Goal: Find specific page/section: Find specific page/section

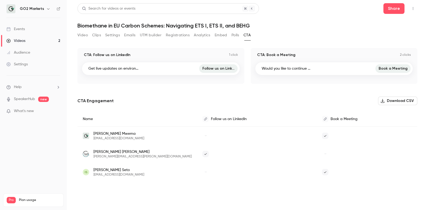
click at [218, 34] on button "Embed" at bounding box center [221, 35] width 13 height 9
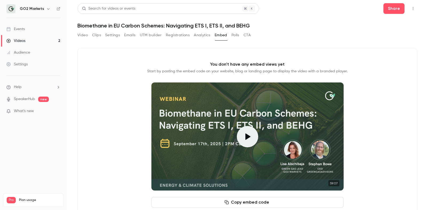
click at [203, 35] on button "Analytics" at bounding box center [202, 35] width 17 height 9
